Goal: Task Accomplishment & Management: Manage account settings

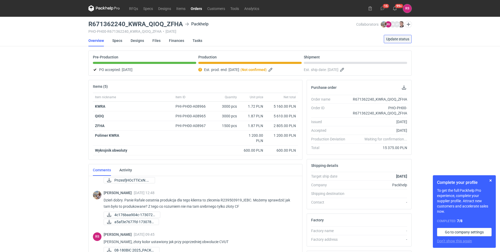
click at [238, 38] on span "Update status" at bounding box center [397, 39] width 23 height 4
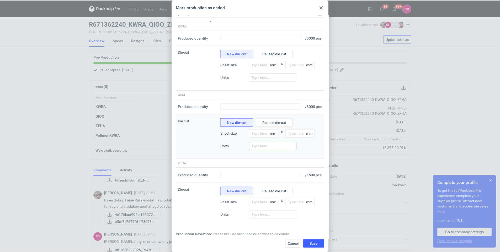
scroll to position [33, 0]
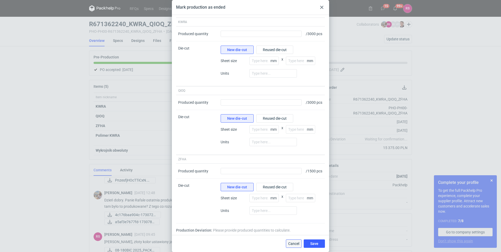
click at [238, 243] on span "Cancel" at bounding box center [294, 244] width 11 height 4
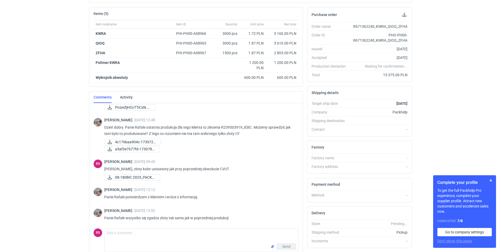
scroll to position [0, 0]
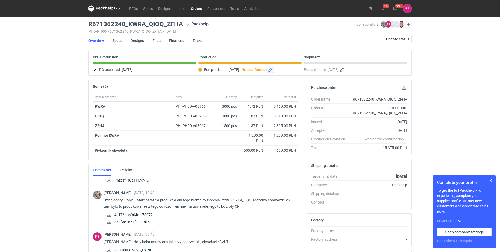
click at [238, 70] on button "button" at bounding box center [271, 70] width 6 height 6
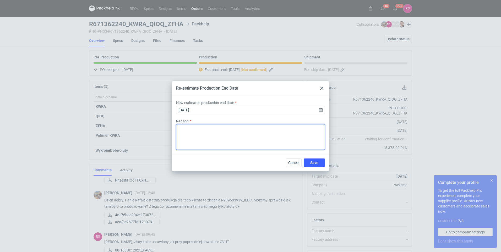
click at [232, 135] on textarea "Reason" at bounding box center [250, 137] width 149 height 26
click at [238, 89] on use at bounding box center [322, 88] width 3 height 3
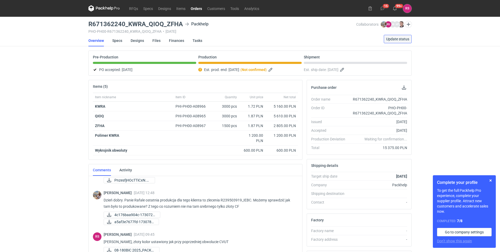
click at [238, 37] on span "Update status" at bounding box center [397, 39] width 23 height 4
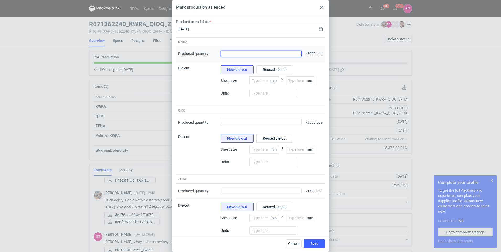
click at [238, 55] on input "Produced quantity" at bounding box center [261, 54] width 81 height 6
click at [231, 56] on input "Produced quantity" at bounding box center [261, 54] width 81 height 6
type input "3040"
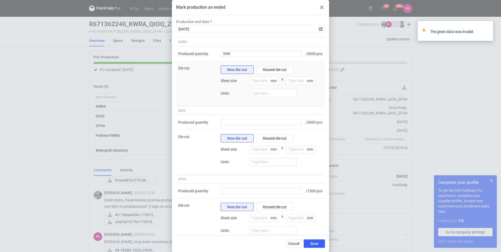
click at [238, 89] on div "mm x mm" at bounding box center [286, 83] width 73 height 13
click at [238, 85] on input "number" at bounding box center [264, 81] width 29 height 8
type input "80"
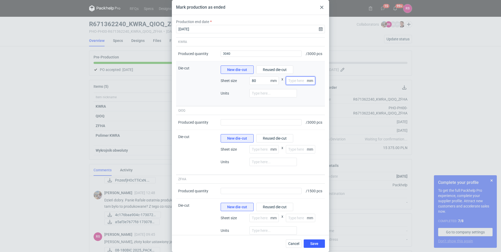
click at [238, 85] on input "number" at bounding box center [300, 81] width 29 height 8
type input "120"
click at [238, 89] on div "80 mm x 120 mm" at bounding box center [286, 83] width 73 height 13
click at [238, 97] on input "number" at bounding box center [273, 93] width 47 height 8
type input "2"
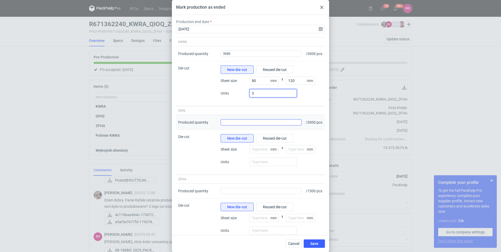
type input "3"
click at [238, 126] on input "Produced quantity" at bounding box center [261, 122] width 81 height 6
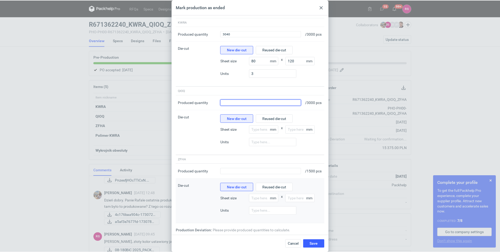
scroll to position [6, 0]
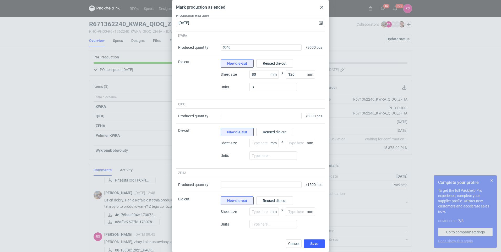
click at [238, 3] on div "Mark production as ended" at bounding box center [250, 7] width 157 height 15
drag, startPoint x: 322, startPoint y: 9, endPoint x: 323, endPoint y: 12, distance: 3.5
click at [238, 8] on icon at bounding box center [322, 7] width 3 height 3
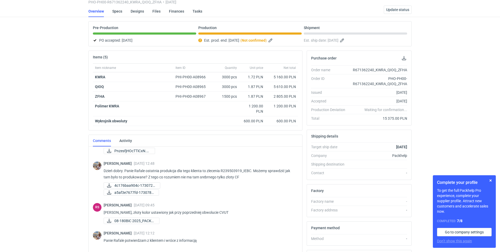
scroll to position [98, 0]
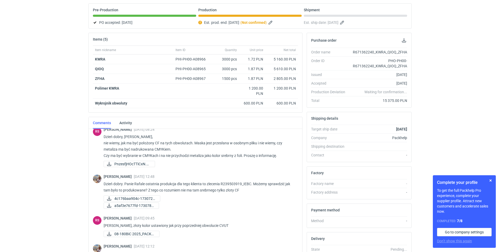
scroll to position [245, 0]
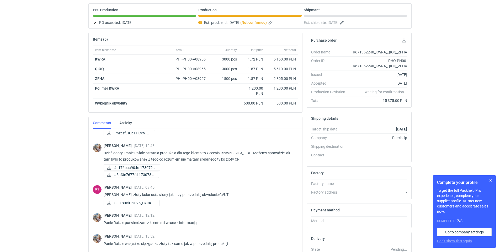
click at [260, 21] on strong "Not confirmed" at bounding box center [254, 22] width 24 height 4
click at [274, 24] on button "button" at bounding box center [271, 22] width 6 height 6
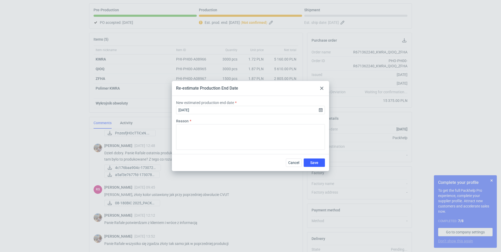
click at [323, 85] on div "Re-estimate Production End Date" at bounding box center [250, 88] width 157 height 15
click at [324, 86] on div at bounding box center [322, 88] width 6 height 6
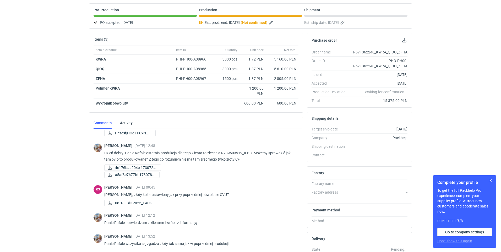
scroll to position [0, 0]
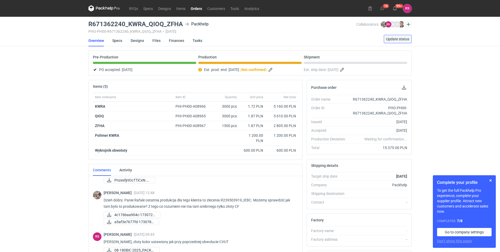
click at [392, 38] on span "Update status" at bounding box center [397, 39] width 23 height 4
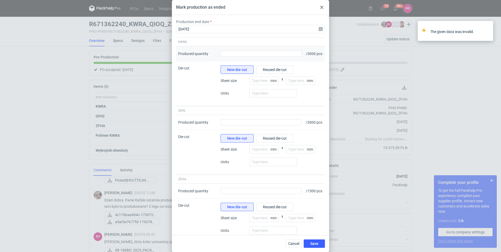
click at [236, 52] on div "Produced quantity" at bounding box center [261, 53] width 85 height 15
click at [234, 57] on input "Produced quantity" at bounding box center [261, 54] width 81 height 6
type input "3040"
click at [258, 85] on input "number" at bounding box center [264, 81] width 29 height 8
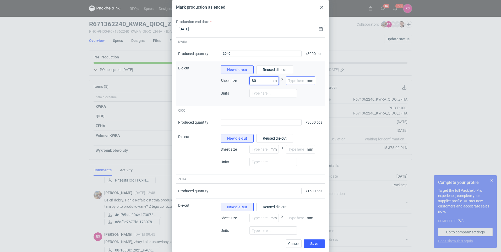
type input "80"
click at [290, 85] on input "number" at bounding box center [300, 81] width 29 height 8
type input "120"
click at [260, 98] on input "number" at bounding box center [273, 93] width 47 height 8
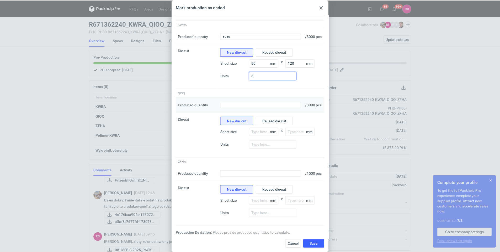
scroll to position [33, 0]
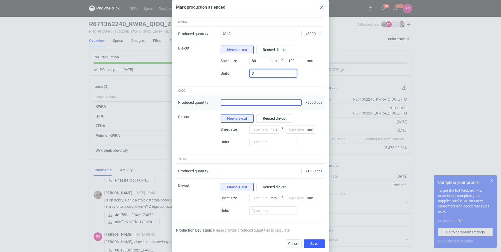
type input "3"
click at [238, 99] on input "Produced quantity" at bounding box center [261, 102] width 81 height 6
type input "3240"
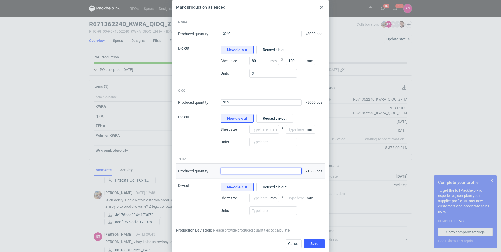
click at [245, 170] on input "Produced quantity" at bounding box center [261, 171] width 81 height 6
type input "1580"
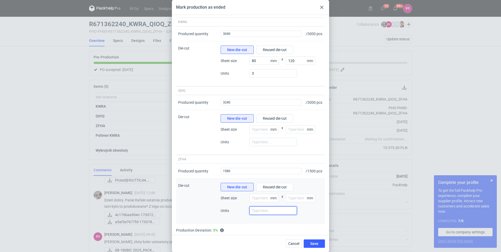
click at [286, 209] on input "number" at bounding box center [273, 211] width 47 height 8
click at [254, 211] on input "-3" at bounding box center [273, 211] width 47 height 8
type input "3"
drag, startPoint x: 263, startPoint y: 210, endPoint x: 244, endPoint y: 207, distance: 19.7
click at [244, 207] on div "Units 3" at bounding box center [272, 213] width 102 height 13
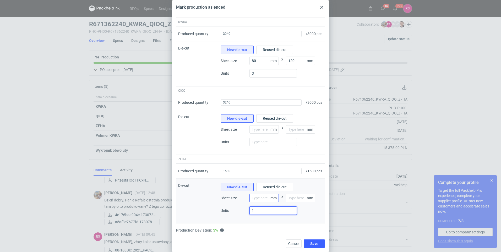
type input "1"
click at [265, 197] on input "number" at bounding box center [264, 198] width 29 height 8
type input "80"
click at [286, 200] on input "number" at bounding box center [300, 198] width 29 height 8
type input "120"
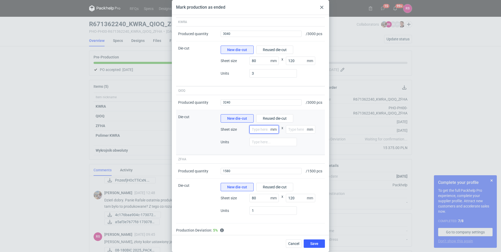
click at [266, 125] on input "number" at bounding box center [264, 129] width 29 height 8
type input "80"
click at [288, 127] on input "number" at bounding box center [300, 129] width 29 height 8
type input "120"
click at [258, 212] on input "1" at bounding box center [273, 211] width 47 height 8
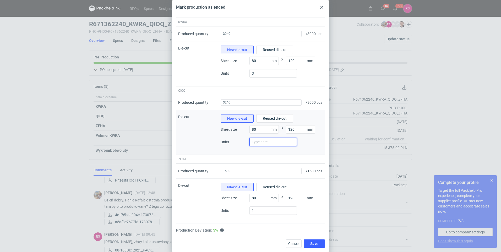
click at [261, 138] on input "number" at bounding box center [273, 142] width 47 height 8
type input "1"
click at [304, 158] on div at bounding box center [314, 159] width 21 height 8
click at [492, 182] on div "Mark production as ended Production end date 2025-09-17 KWRA Produced quantity …" at bounding box center [250, 126] width 501 height 252
click at [318, 245] on button "Save" at bounding box center [314, 244] width 21 height 8
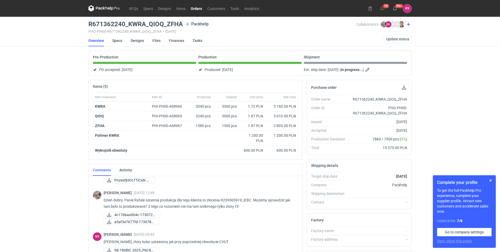
click at [208, 70] on div "Produced: [DATE]" at bounding box center [249, 70] width 103 height 6
drag, startPoint x: 231, startPoint y: 70, endPoint x: 235, endPoint y: 68, distance: 4.9
click at [231, 70] on span "[DATE]" at bounding box center [227, 70] width 11 height 6
click at [220, 71] on div "Produced: [DATE]" at bounding box center [249, 70] width 103 height 6
click at [391, 38] on span "Update status" at bounding box center [397, 39] width 23 height 4
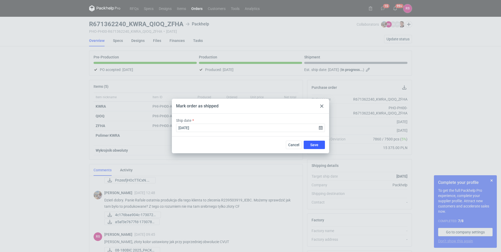
click at [321, 108] on div at bounding box center [322, 106] width 6 height 6
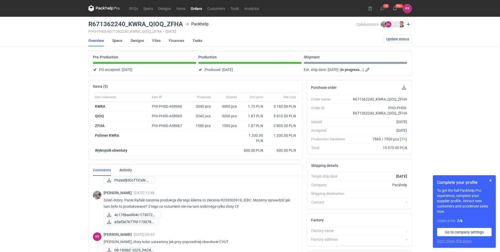
click at [101, 83] on div "Items (5)" at bounding box center [195, 86] width 213 height 13
click at [121, 151] on strong "Wykrojnik obwoluty" at bounding box center [111, 150] width 32 height 4
click at [286, 97] on span "Net total" at bounding box center [290, 97] width 12 height 4
